Goal: Browse casually: Explore the website without a specific task or goal

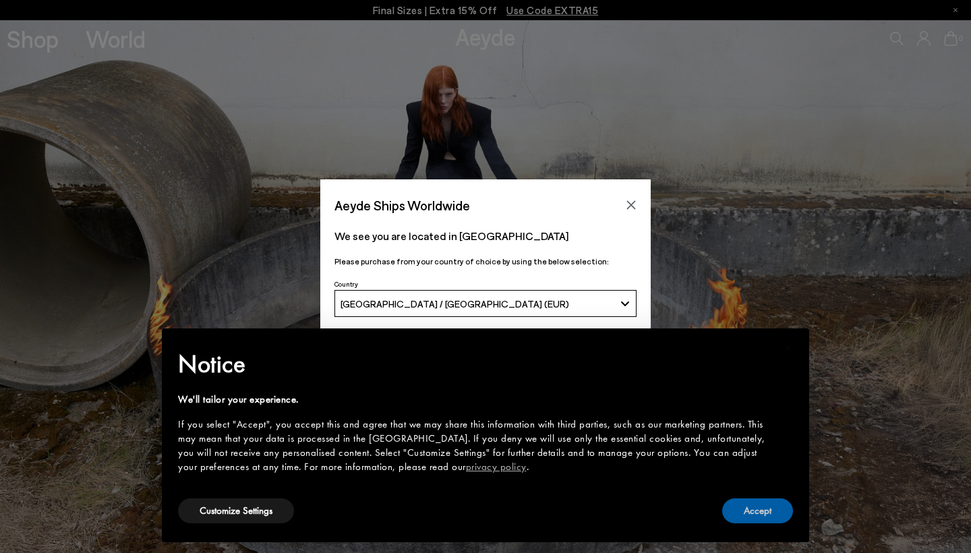
click at [763, 506] on button "Accept" at bounding box center [757, 510] width 71 height 25
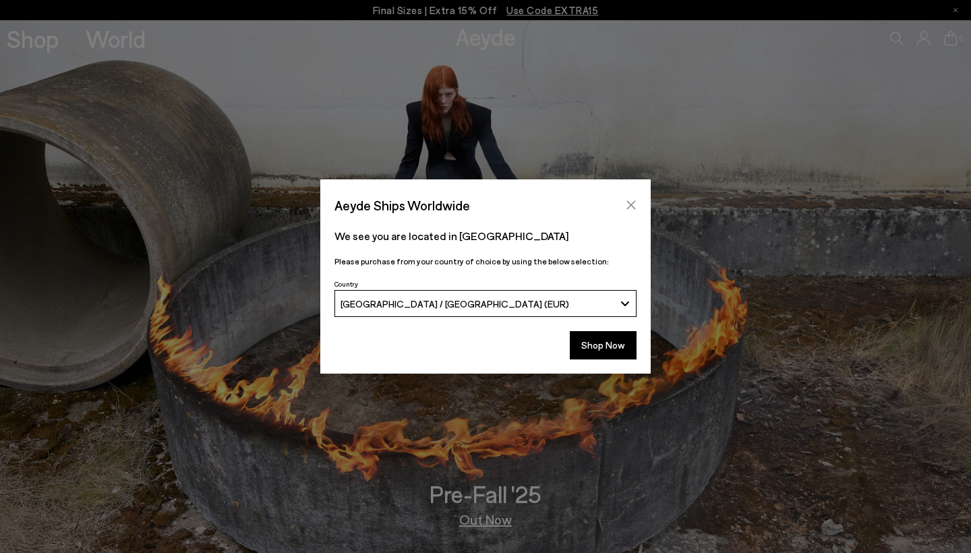
click at [632, 199] on button "Close" at bounding box center [631, 205] width 20 height 20
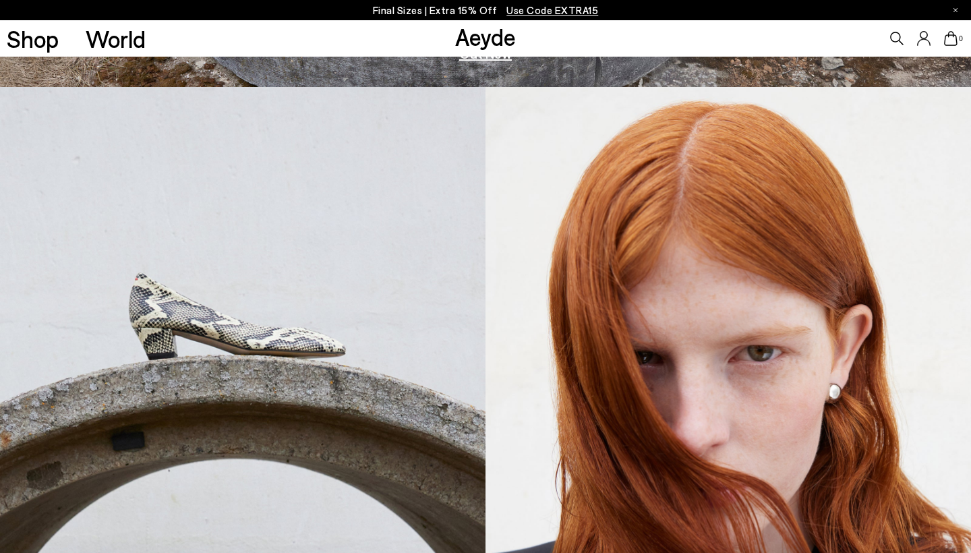
scroll to position [322, 0]
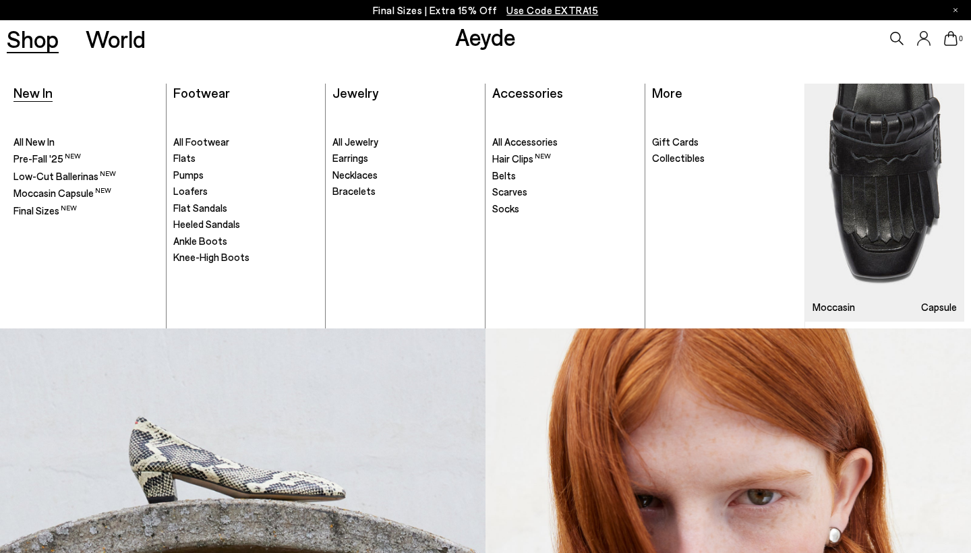
click at [42, 90] on span "New In" at bounding box center [32, 92] width 39 height 16
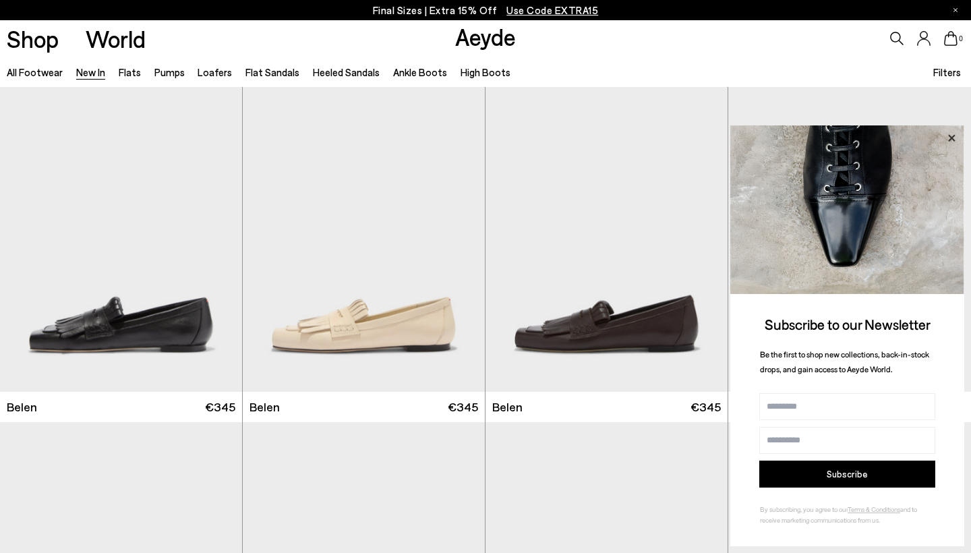
click at [953, 138] on icon at bounding box center [951, 137] width 7 height 7
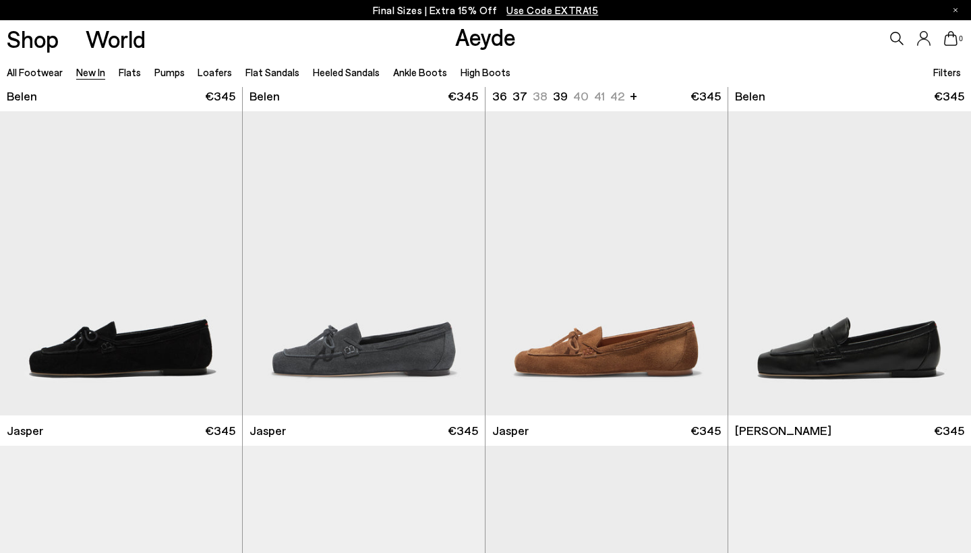
scroll to position [311, 0]
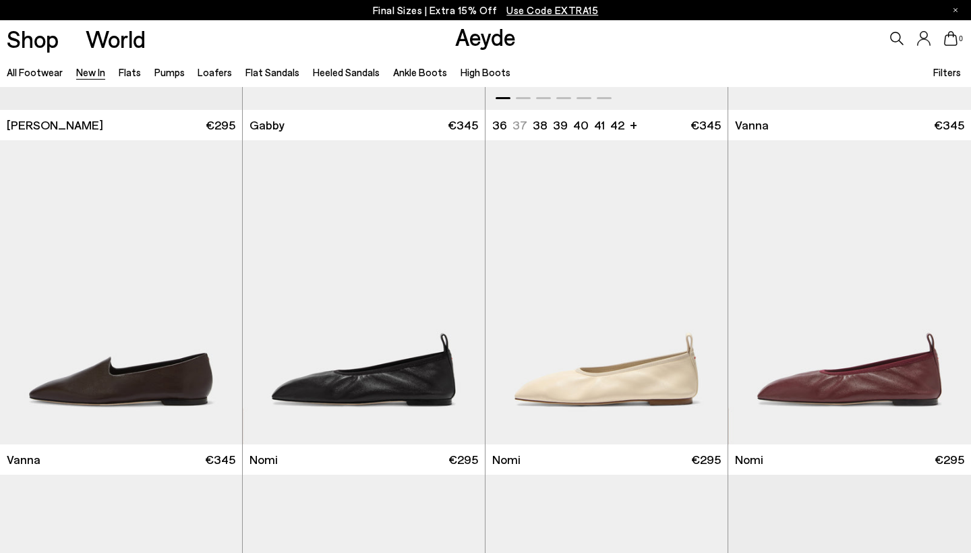
scroll to position [1956, 0]
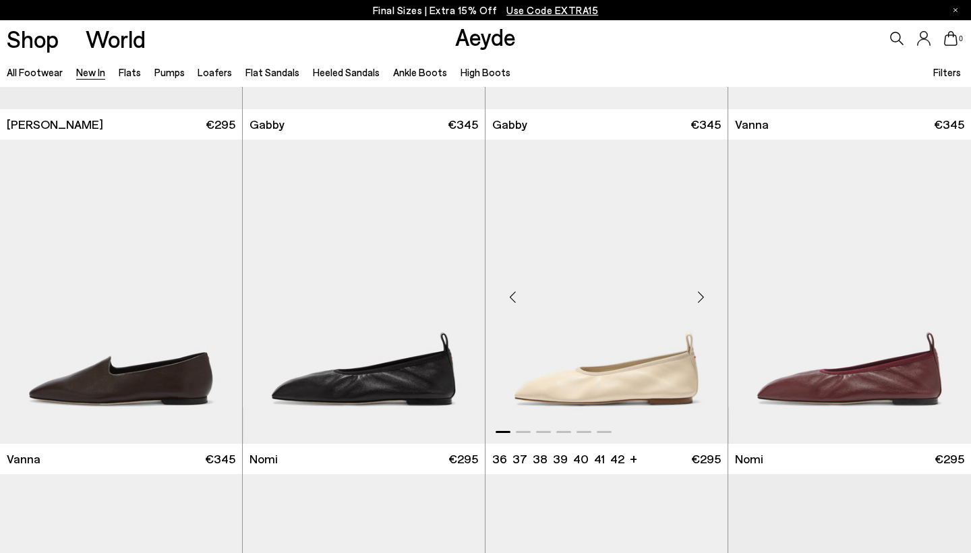
click at [695, 300] on div "Next slide" at bounding box center [700, 296] width 40 height 40
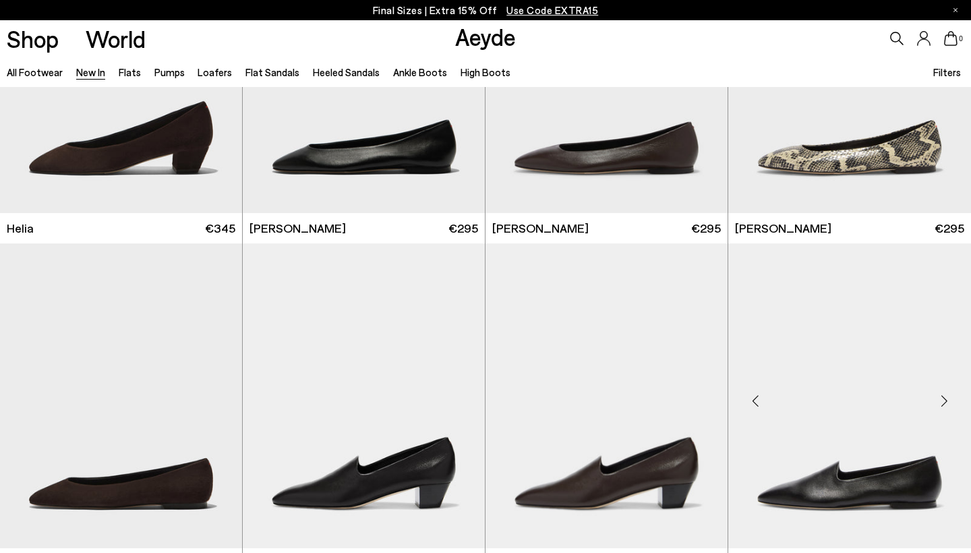
scroll to position [1516, 0]
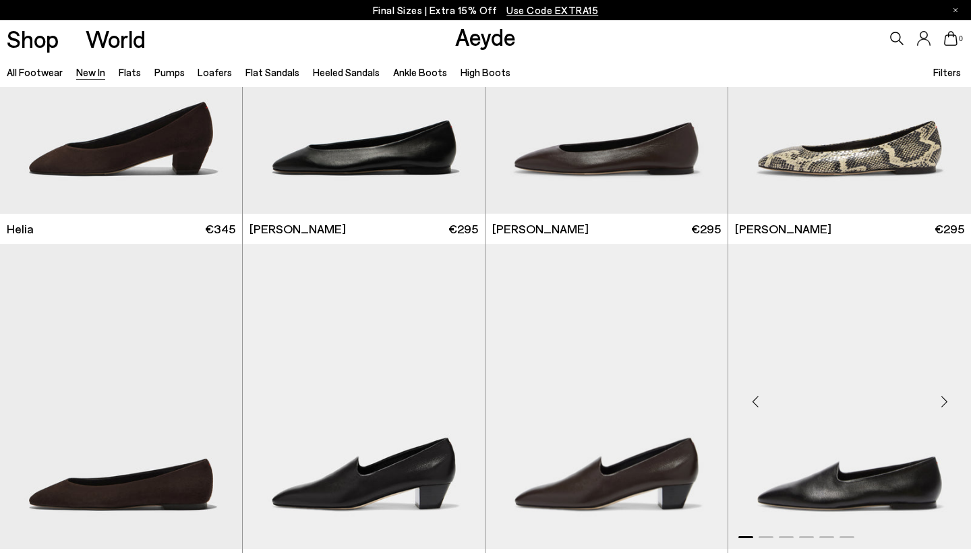
click at [944, 400] on div "Next slide" at bounding box center [944, 402] width 40 height 40
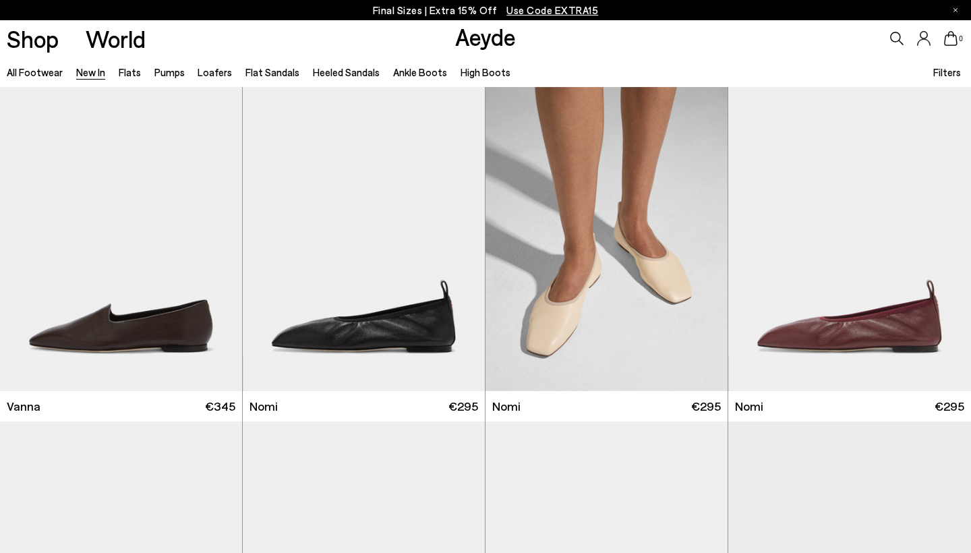
scroll to position [2009, 0]
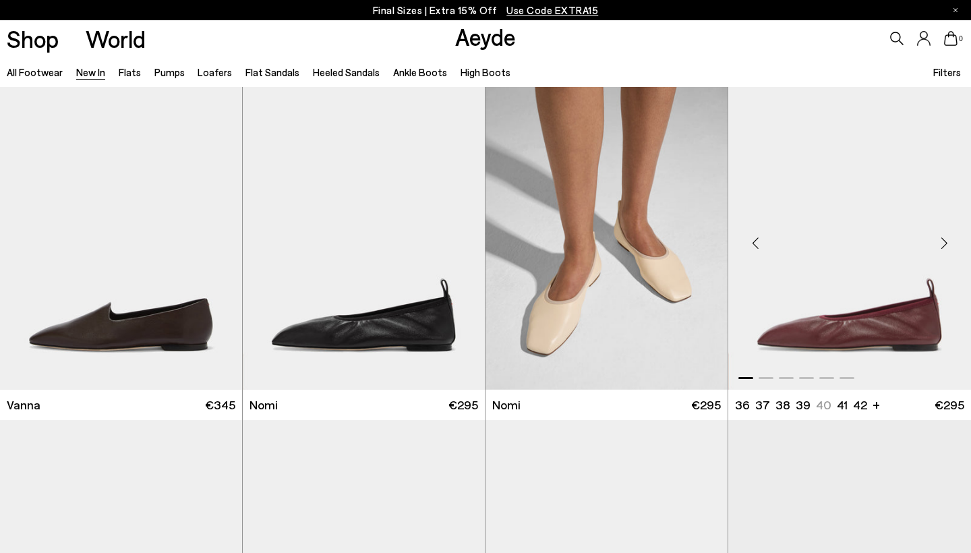
click at [946, 243] on div "Next slide" at bounding box center [944, 242] width 40 height 40
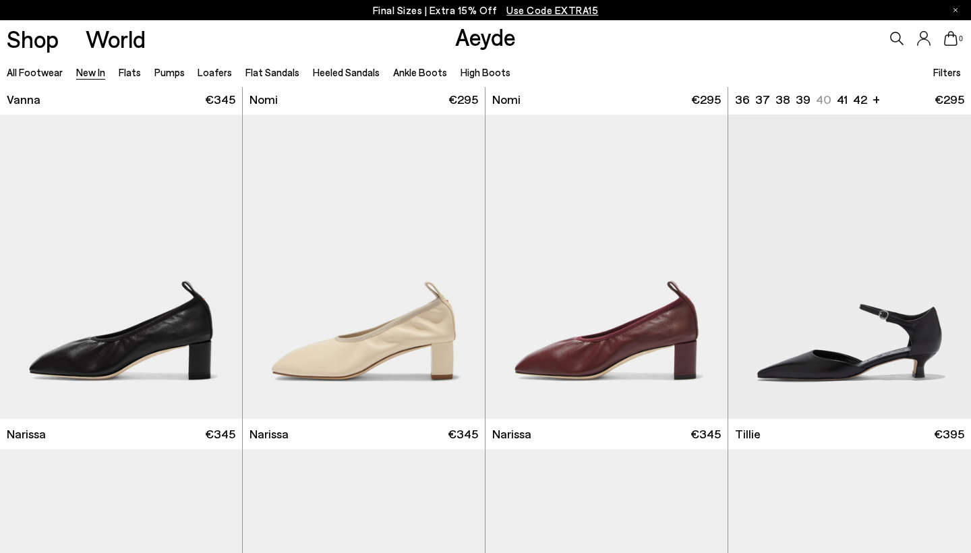
scroll to position [2316, 0]
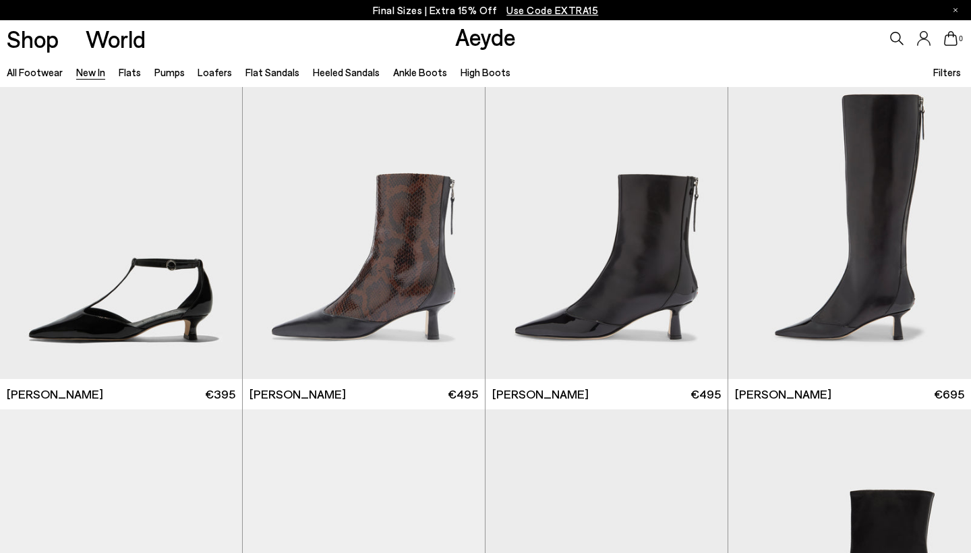
scroll to position [3025, 0]
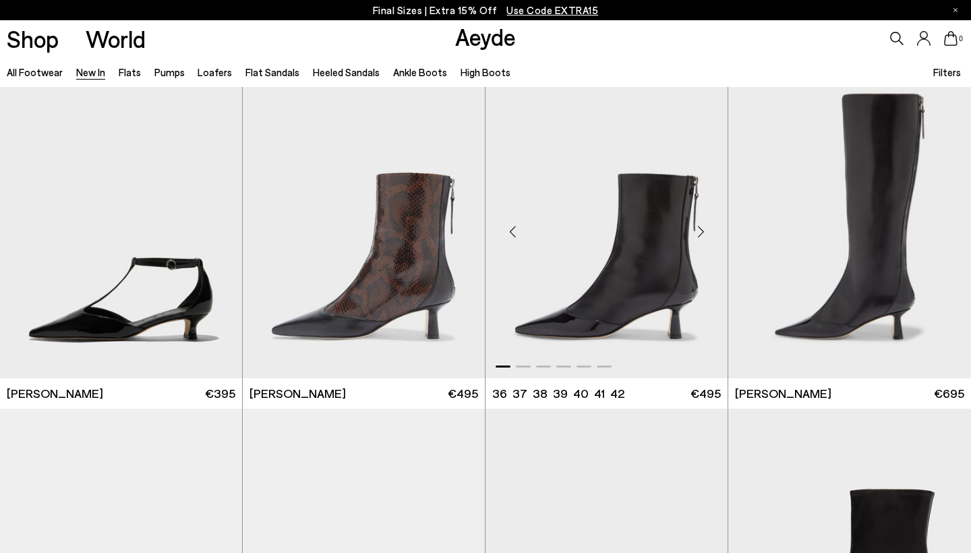
click at [701, 235] on div "Next slide" at bounding box center [700, 232] width 40 height 40
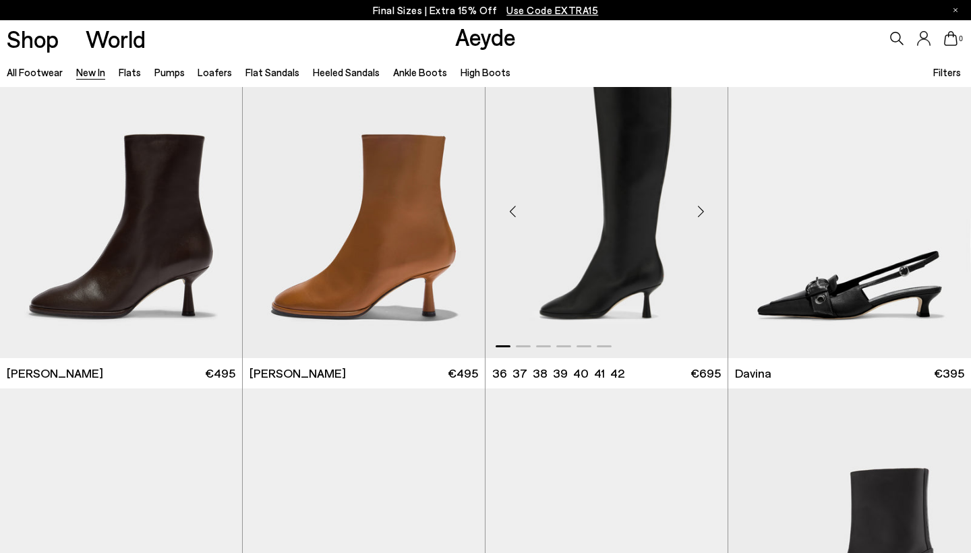
scroll to position [3760, 1]
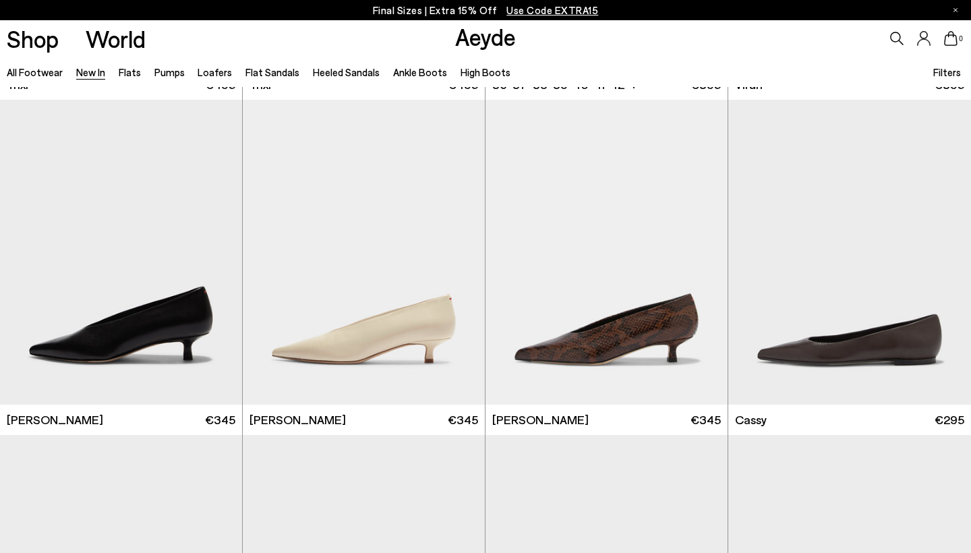
scroll to position [5007, 0]
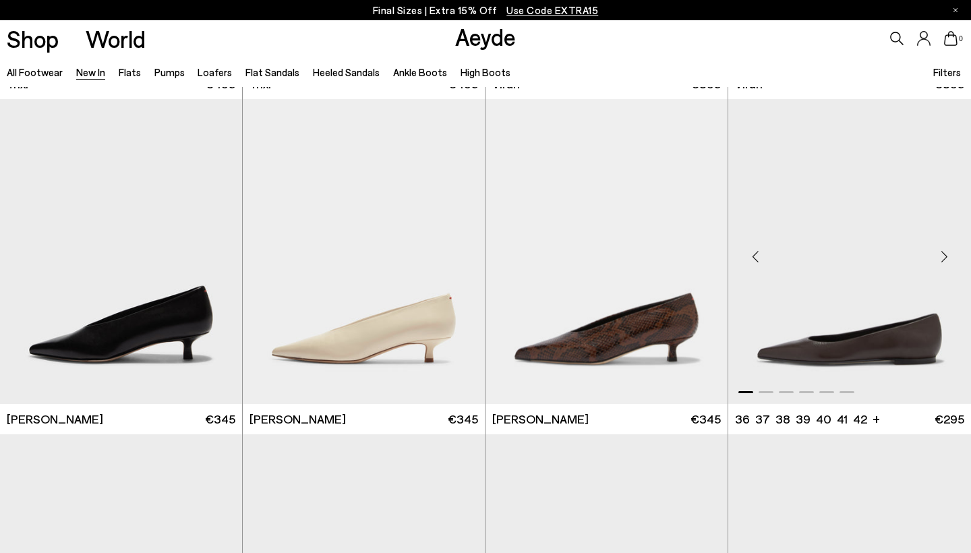
click at [944, 249] on div "Next slide" at bounding box center [944, 257] width 40 height 40
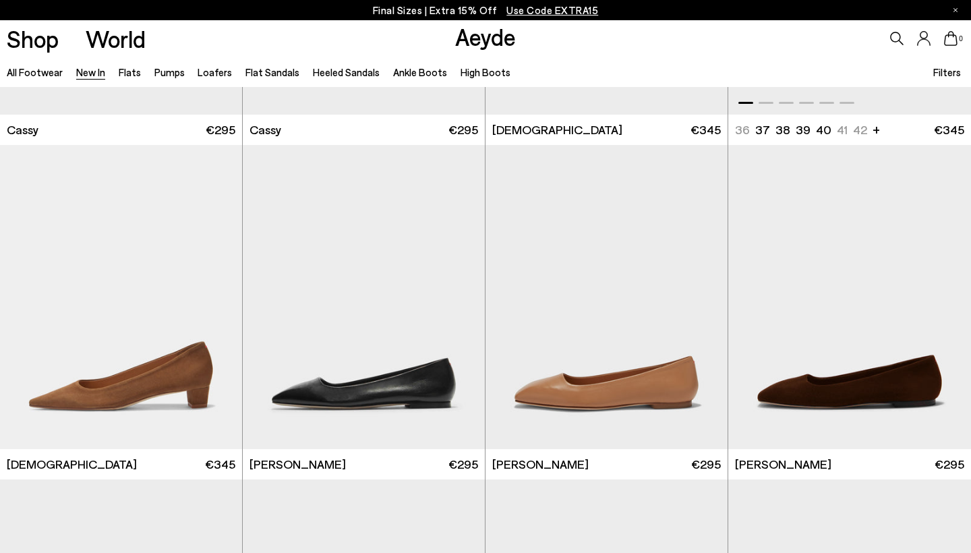
scroll to position [5633, 0]
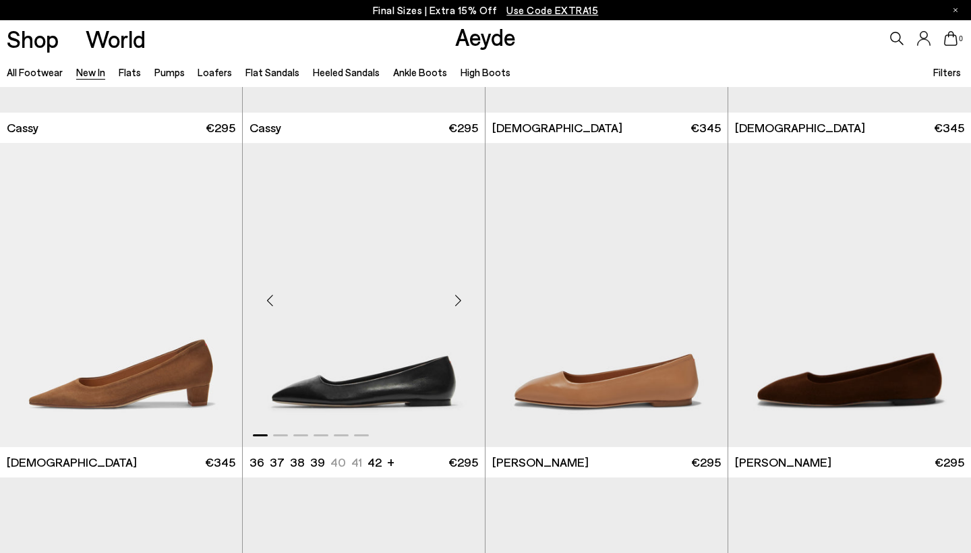
click at [458, 297] on div "Next slide" at bounding box center [457, 300] width 40 height 40
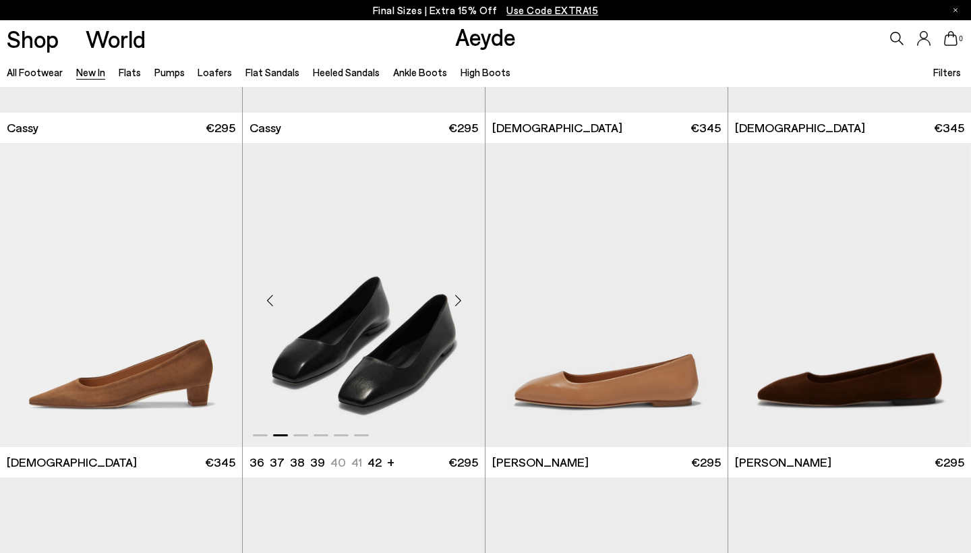
click at [458, 297] on div "Next slide" at bounding box center [457, 300] width 40 height 40
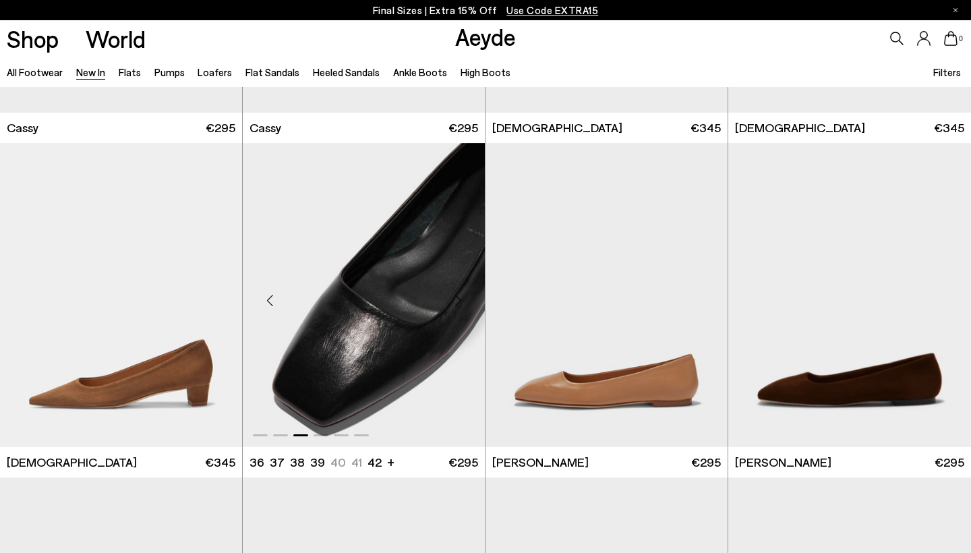
click at [458, 297] on div "Next slide" at bounding box center [457, 300] width 40 height 40
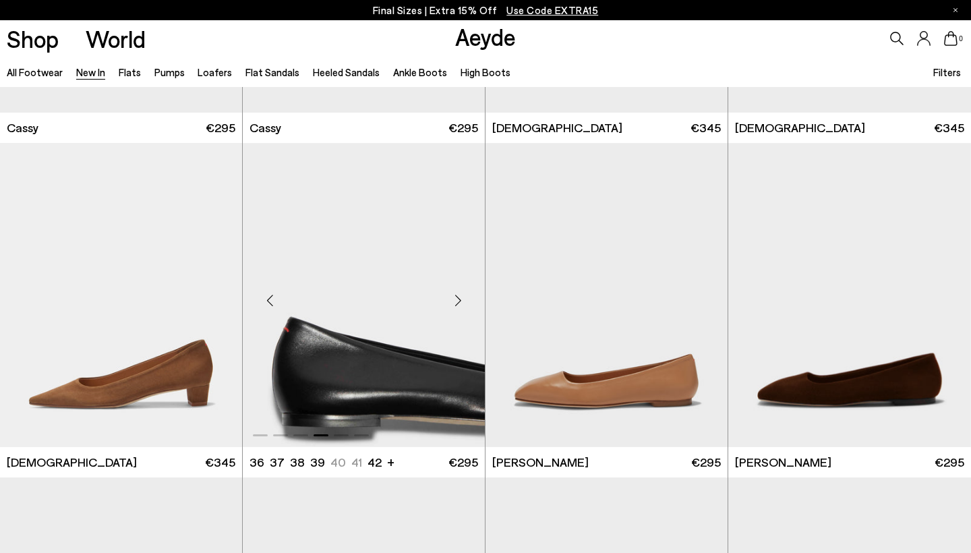
click at [458, 297] on div "Next slide" at bounding box center [457, 300] width 40 height 40
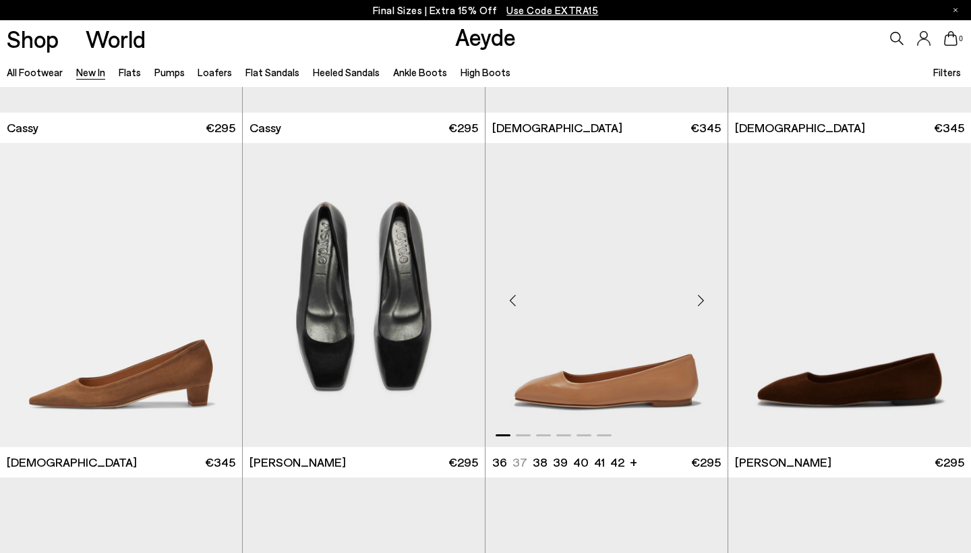
click at [700, 301] on div "Next slide" at bounding box center [700, 300] width 40 height 40
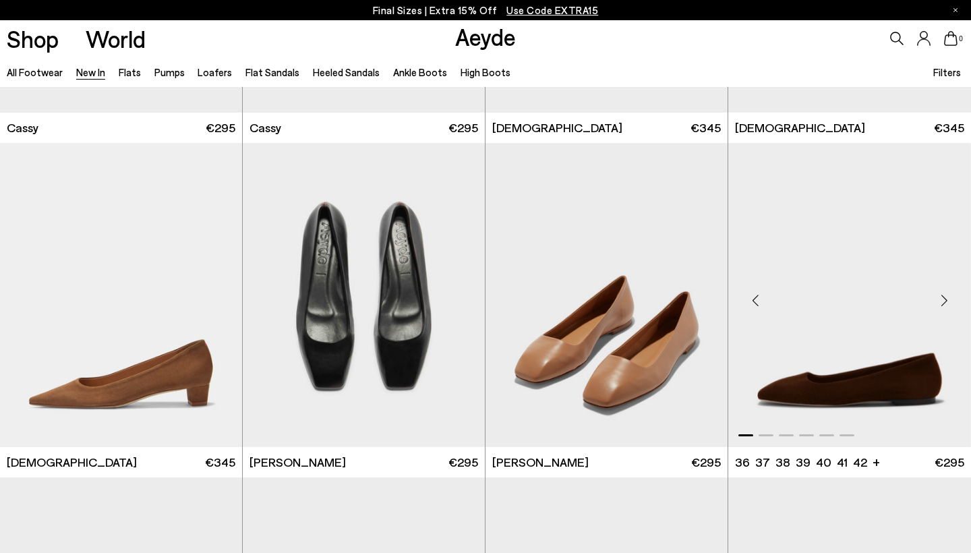
click at [940, 295] on div "Next slide" at bounding box center [944, 300] width 40 height 40
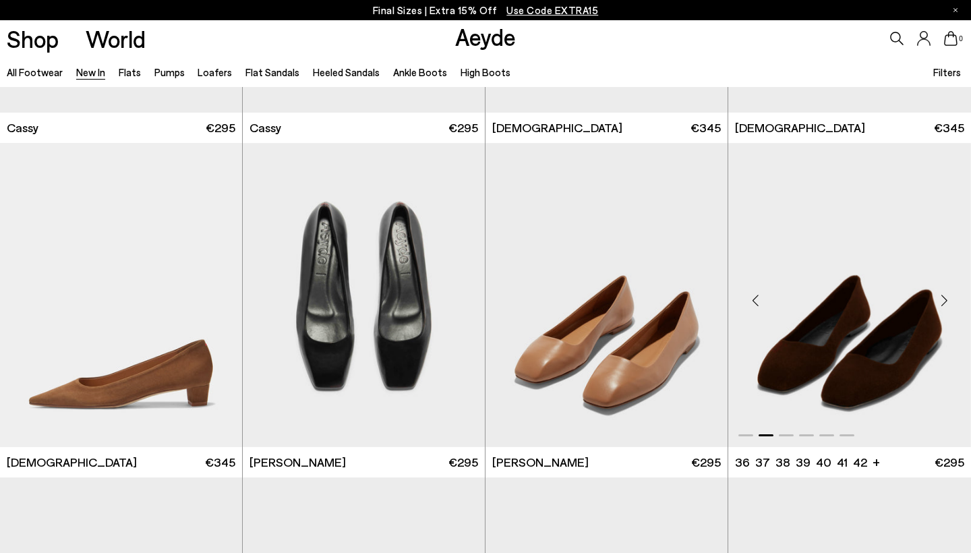
click at [940, 295] on div "Next slide" at bounding box center [944, 300] width 40 height 40
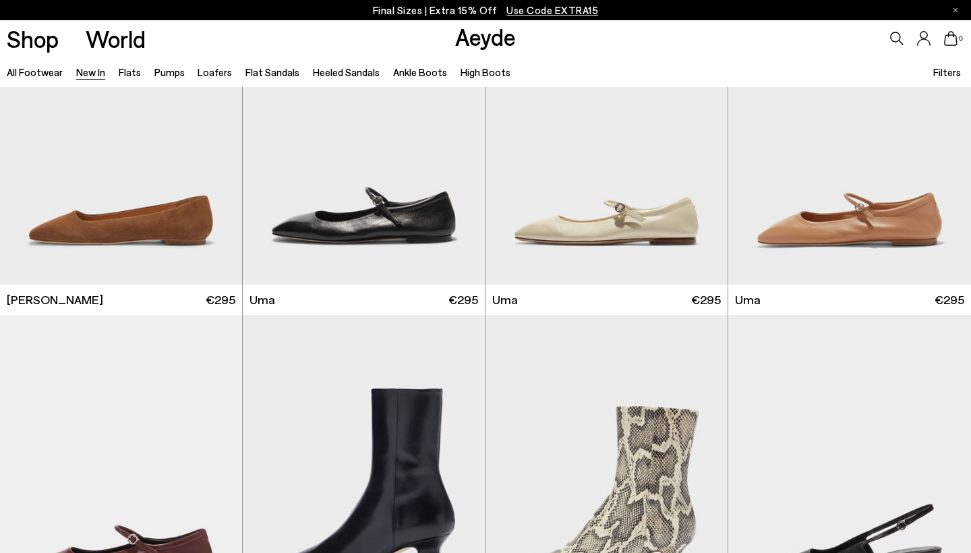
scroll to position [6131, 0]
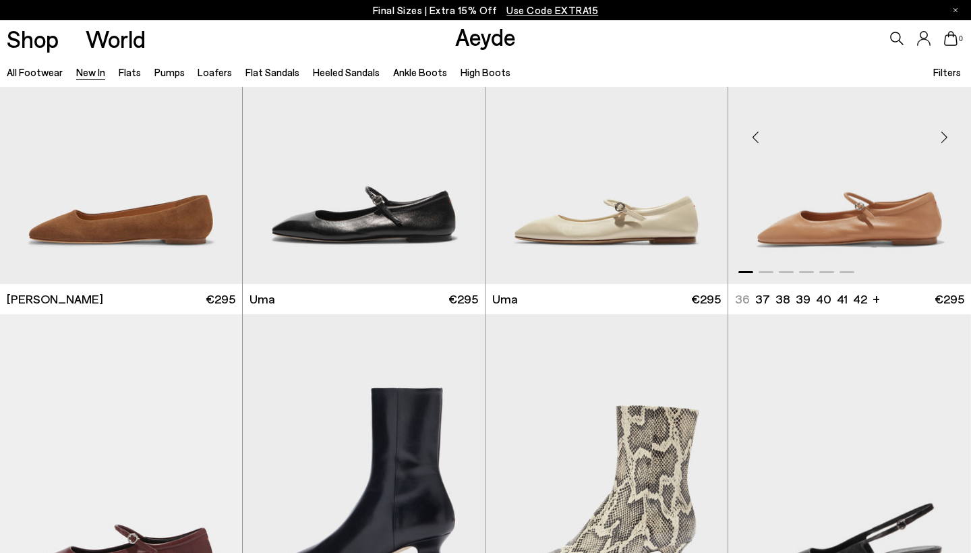
click at [942, 142] on div "Next slide" at bounding box center [944, 137] width 40 height 40
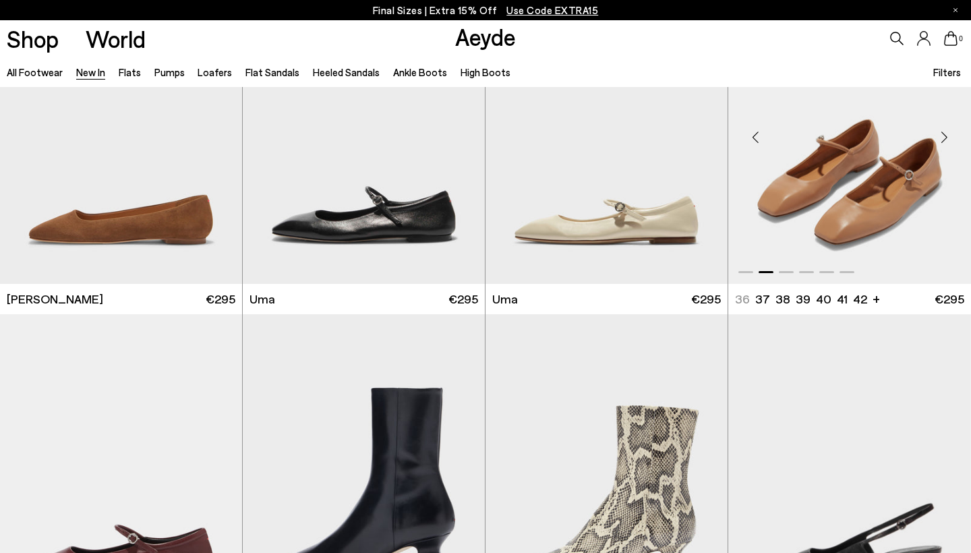
click at [942, 142] on div "Next slide" at bounding box center [944, 137] width 40 height 40
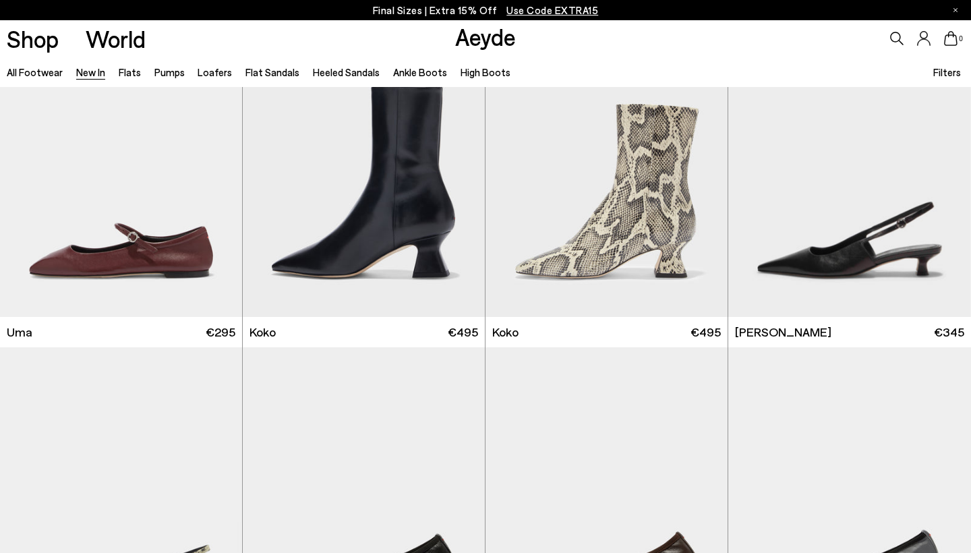
scroll to position [6436, 0]
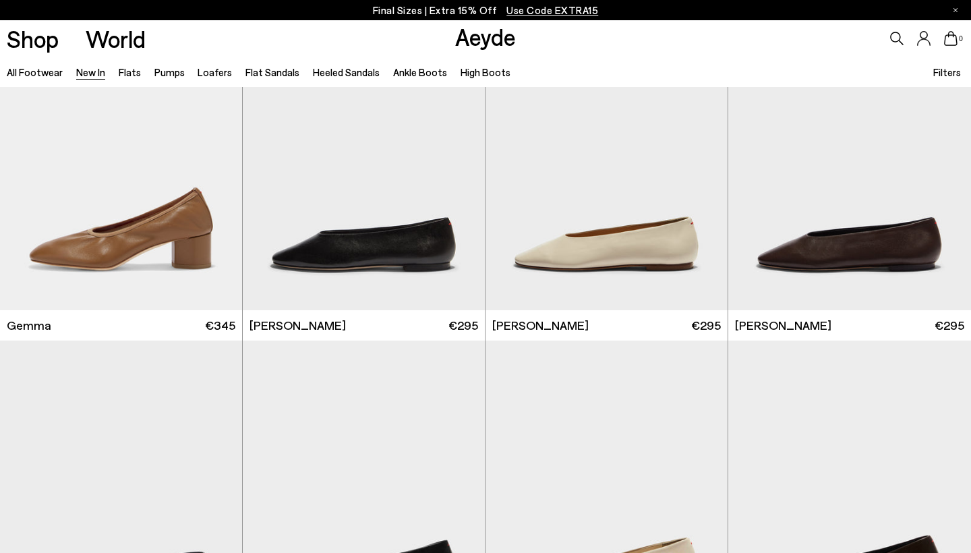
scroll to position [7109, 0]
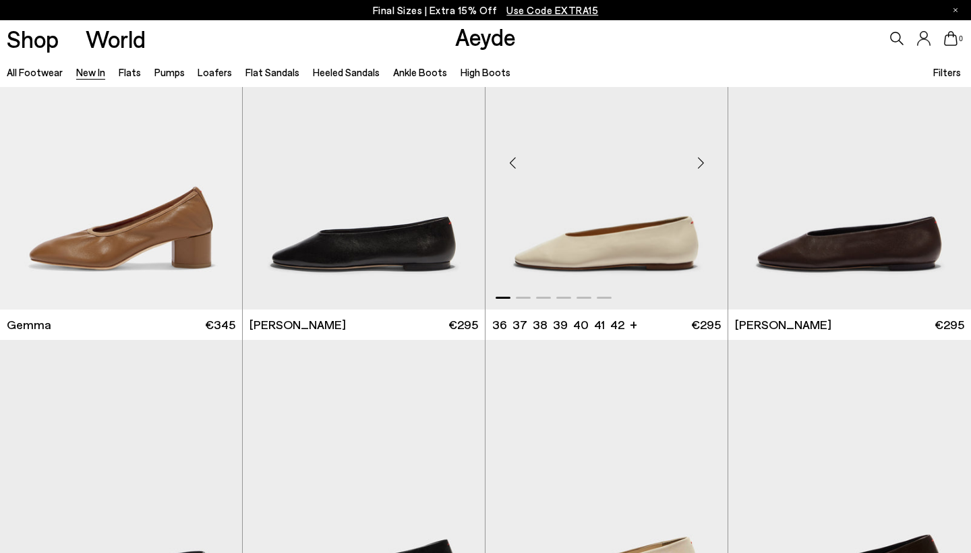
click at [701, 165] on div "Next slide" at bounding box center [700, 162] width 40 height 40
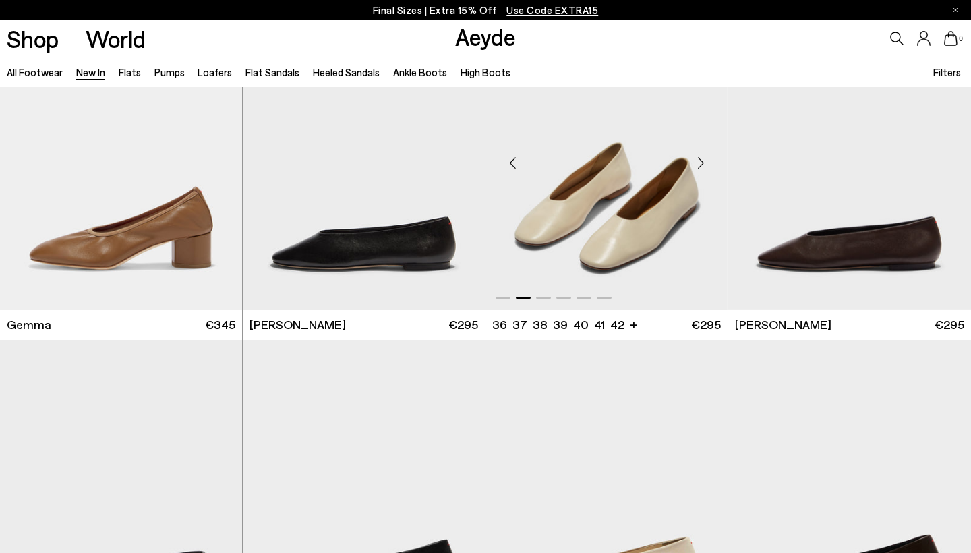
click at [701, 165] on div "Next slide" at bounding box center [700, 162] width 40 height 40
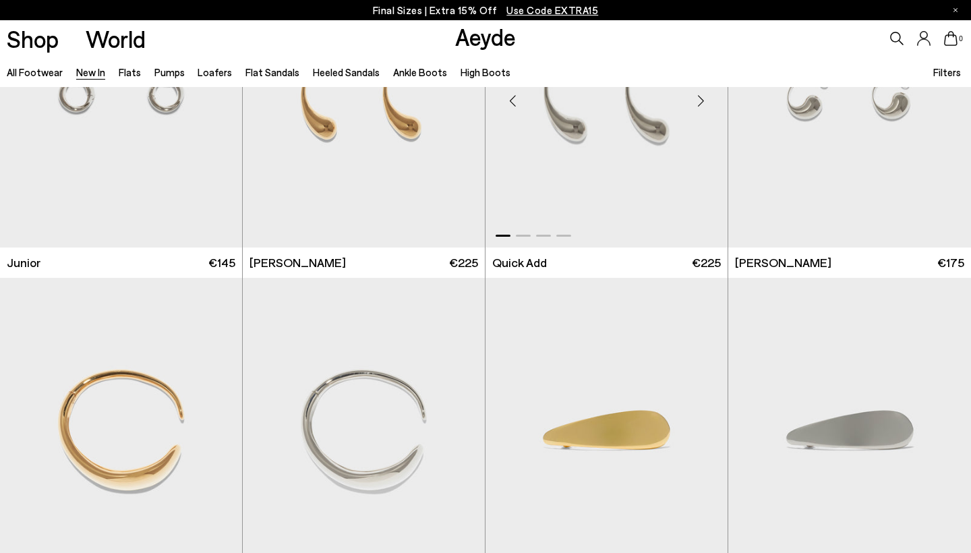
scroll to position [8850, 0]
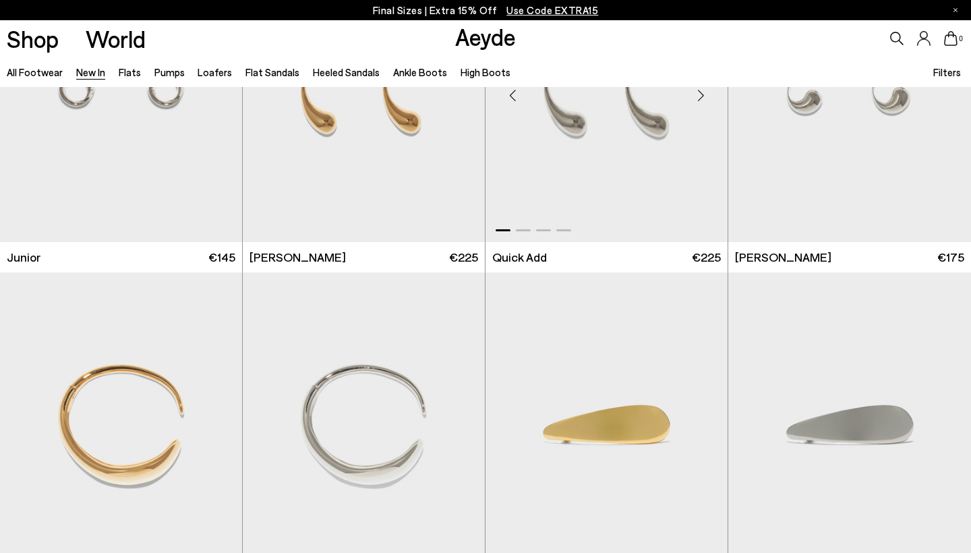
click at [694, 98] on div "Next slide" at bounding box center [700, 95] width 40 height 40
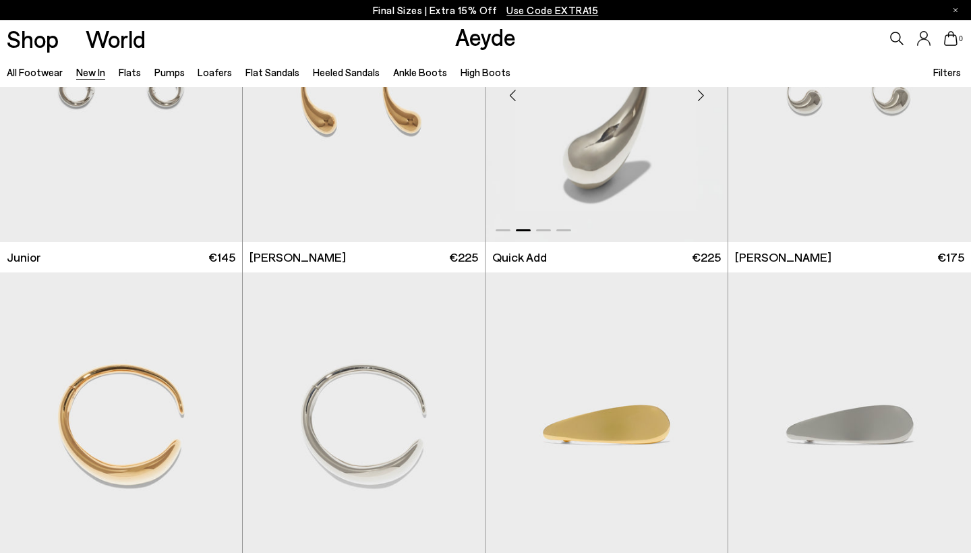
click at [694, 98] on div "Next slide" at bounding box center [700, 95] width 40 height 40
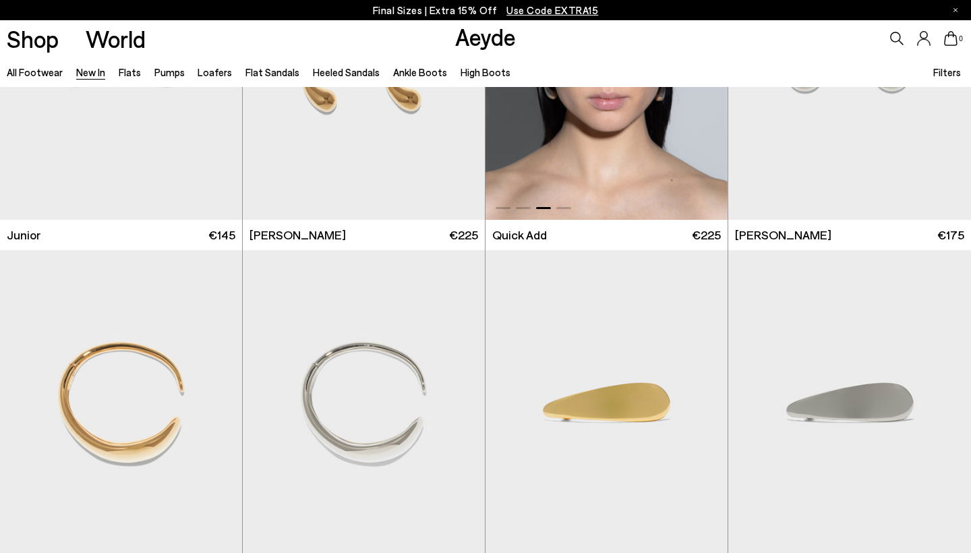
scroll to position [8876, 0]
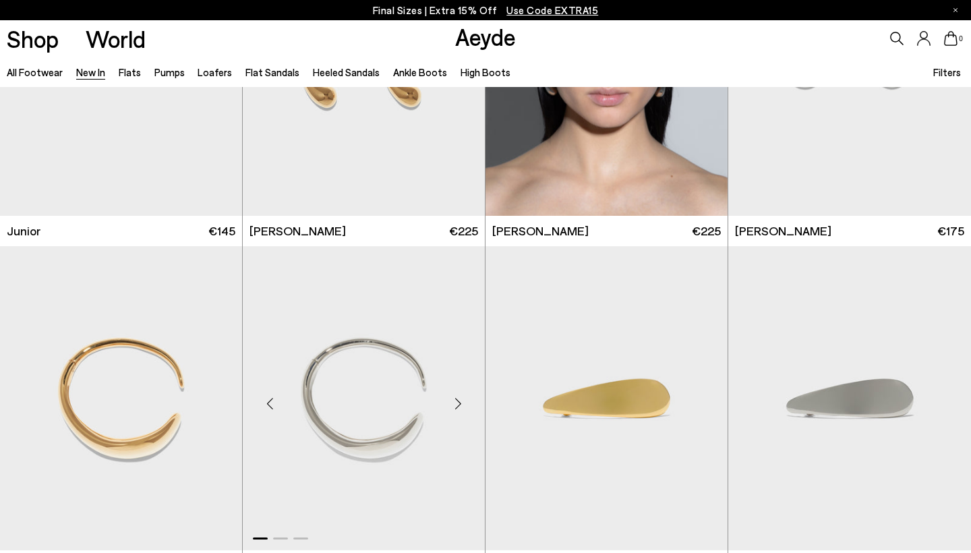
click at [457, 400] on div "Next slide" at bounding box center [457, 404] width 40 height 40
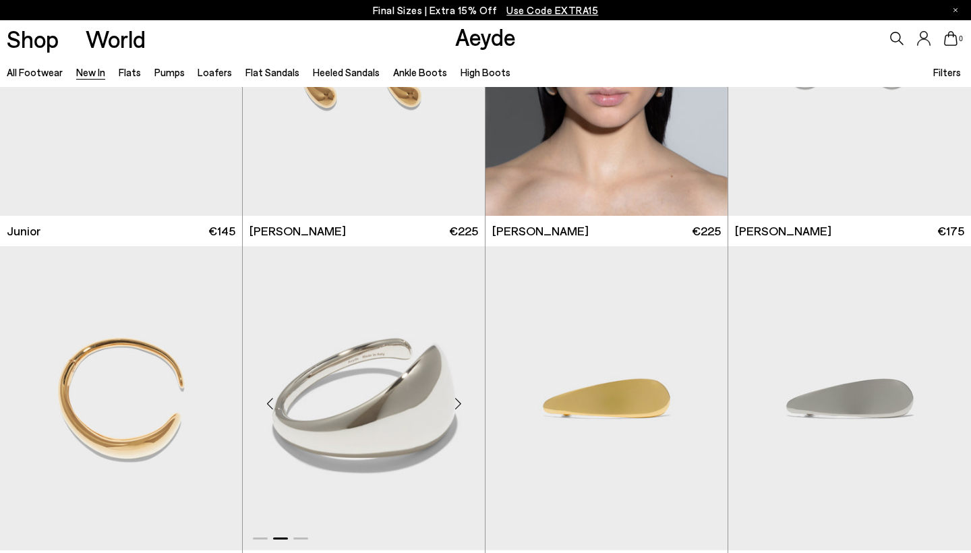
click at [457, 400] on div "Next slide" at bounding box center [457, 404] width 40 height 40
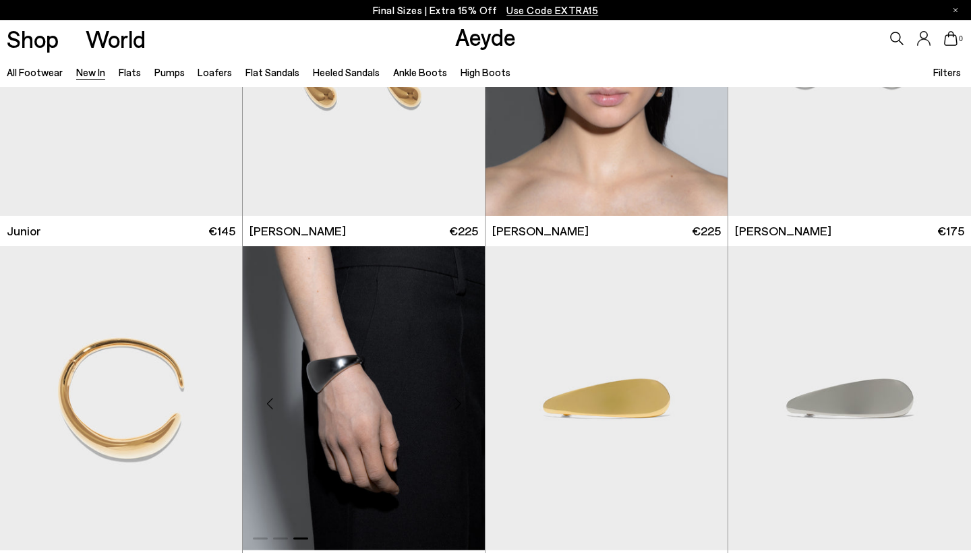
click at [457, 400] on div "Next slide" at bounding box center [457, 404] width 40 height 40
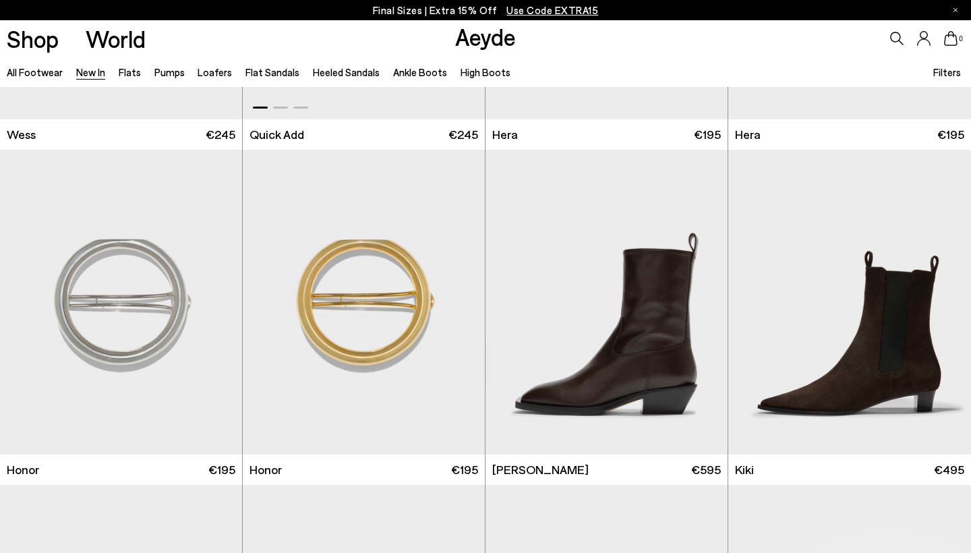
scroll to position [9321, 0]
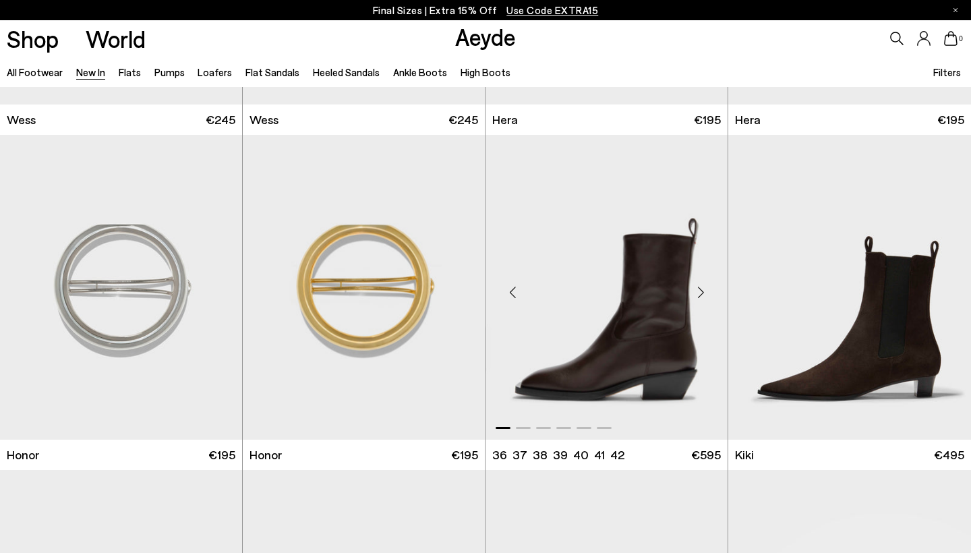
click at [700, 294] on div "Next slide" at bounding box center [700, 292] width 40 height 40
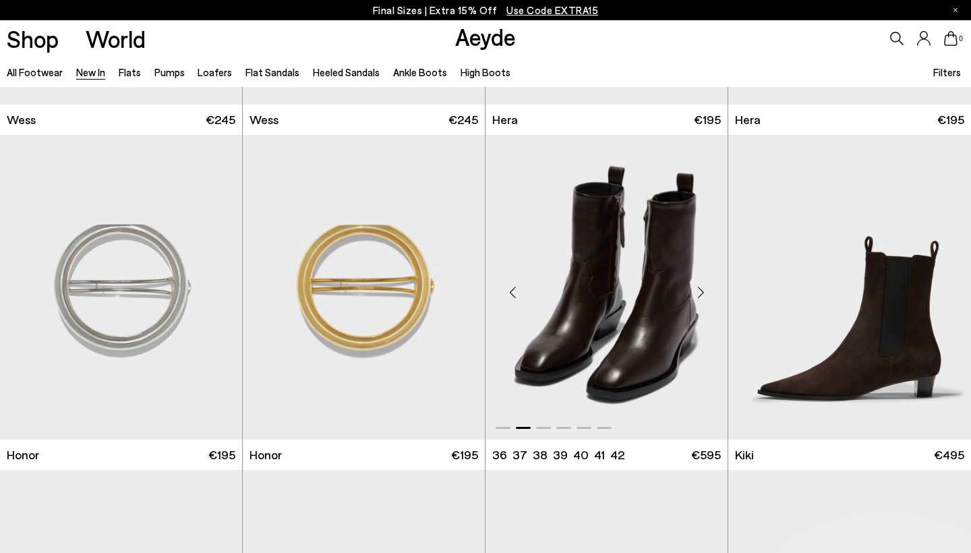
click at [700, 294] on div "Next slide" at bounding box center [700, 292] width 40 height 40
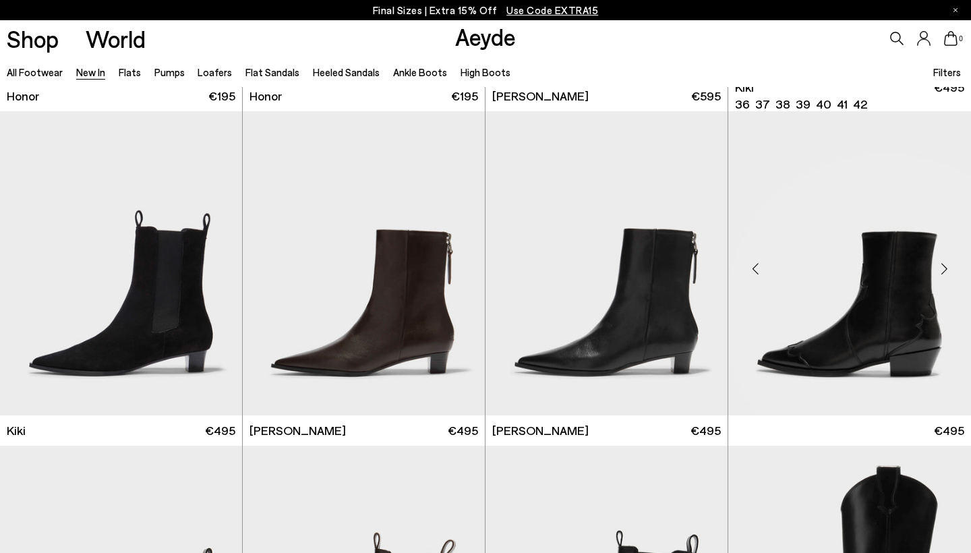
scroll to position [9681, 0]
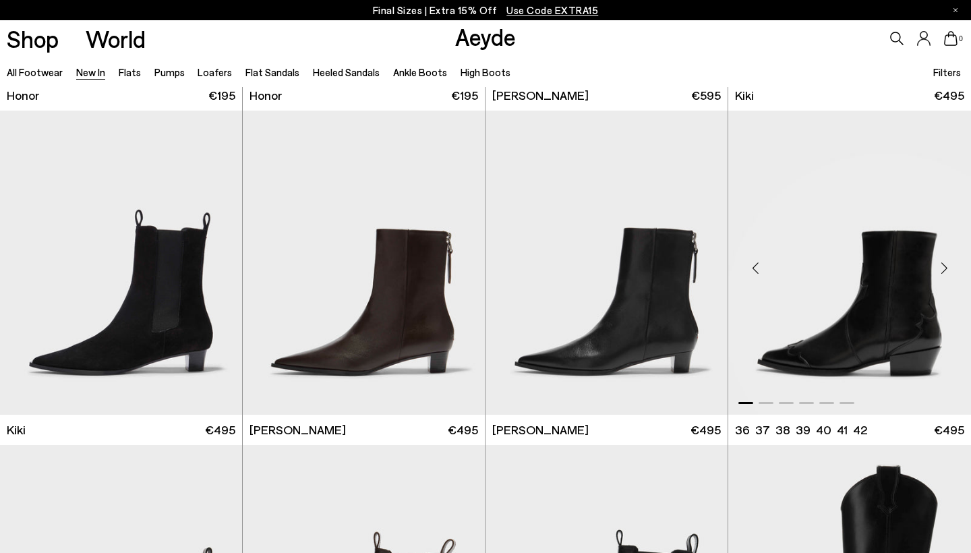
click at [947, 264] on div "Next slide" at bounding box center [944, 267] width 40 height 40
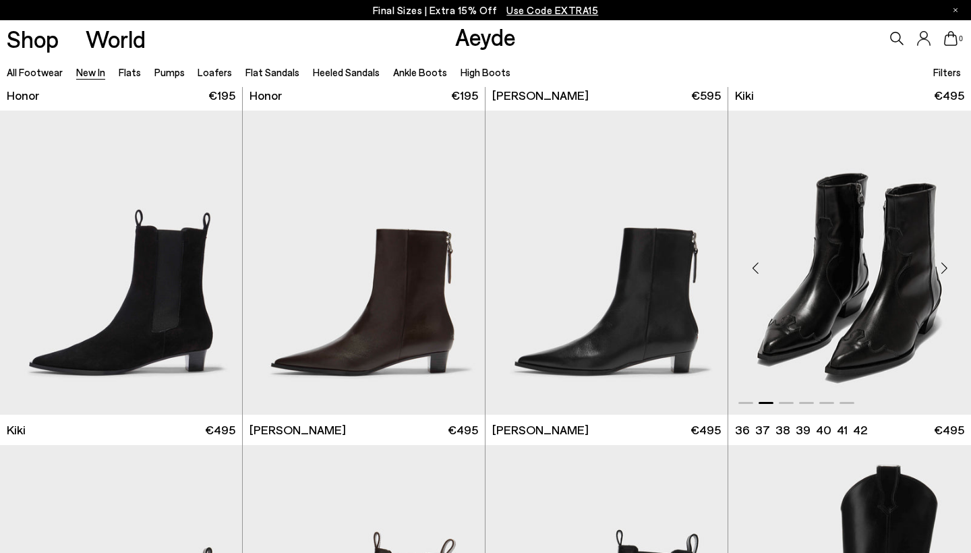
click at [947, 264] on div "Next slide" at bounding box center [944, 267] width 40 height 40
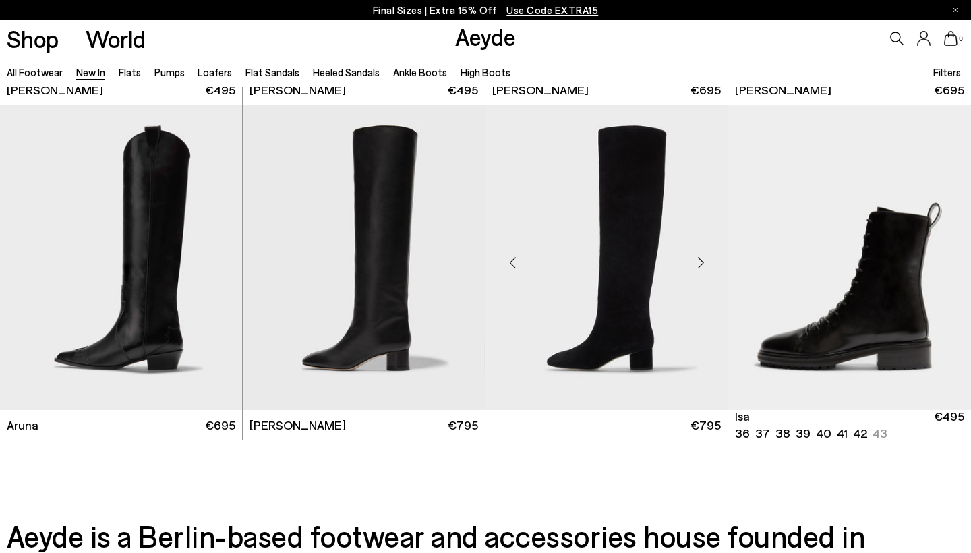
scroll to position [11026, 0]
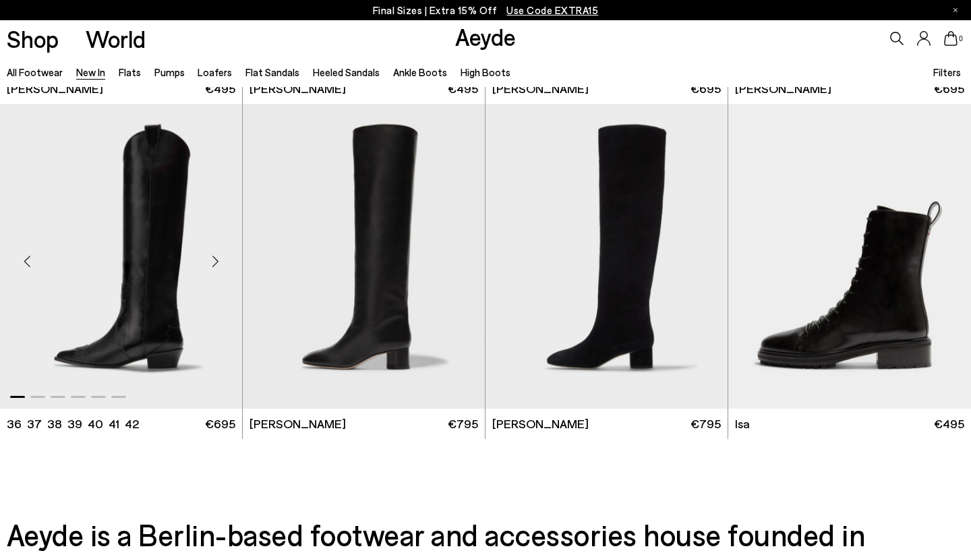
click at [216, 260] on div "Next slide" at bounding box center [215, 261] width 40 height 40
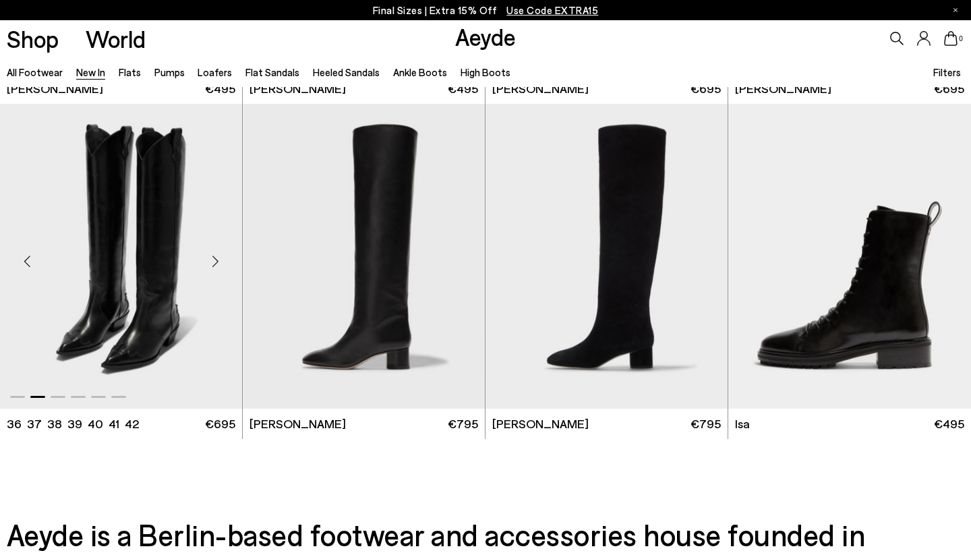
click at [216, 260] on div "Next slide" at bounding box center [215, 261] width 40 height 40
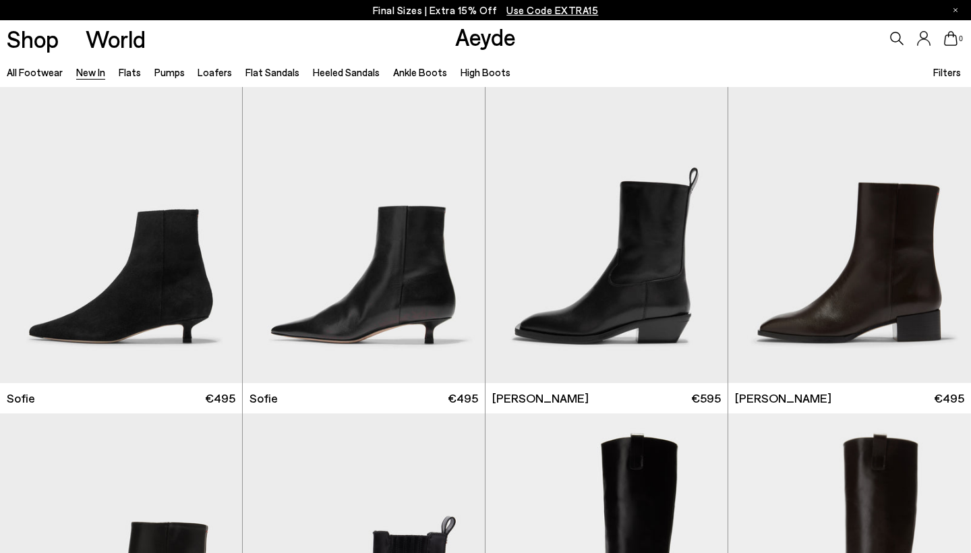
scroll to position [10168, 0]
